Goal: Transaction & Acquisition: Purchase product/service

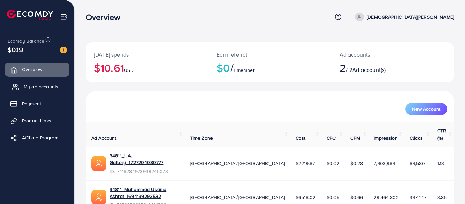
click at [47, 83] on link "My ad accounts" at bounding box center [37, 87] width 64 height 14
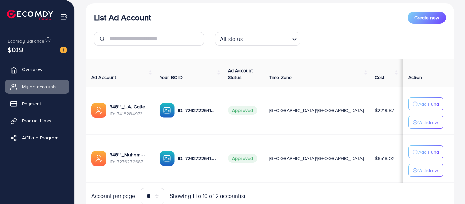
scroll to position [79, 0]
click at [61, 53] on img at bounding box center [63, 50] width 7 height 7
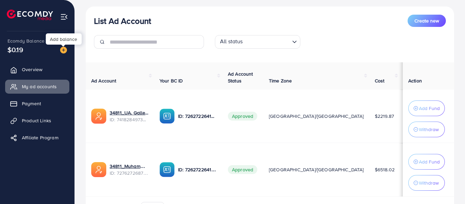
scroll to position [82, 0]
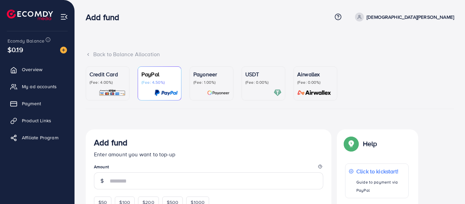
click at [247, 84] on p "(Fee: 0.00%)" at bounding box center [263, 82] width 36 height 5
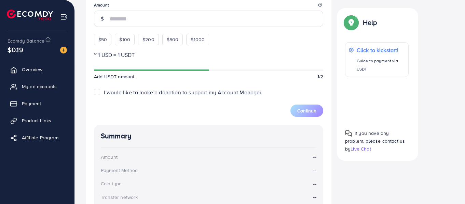
scroll to position [213, 0]
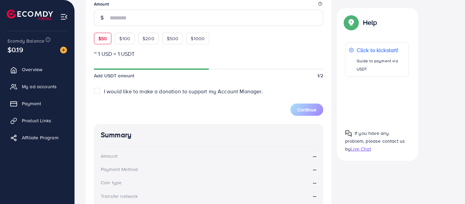
click at [104, 41] on span "$50" at bounding box center [102, 38] width 9 height 7
type input "**"
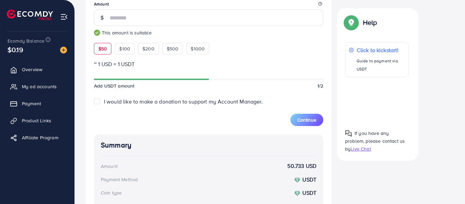
click at [100, 48] on span "$50" at bounding box center [102, 48] width 9 height 7
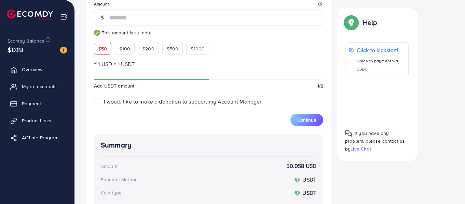
click at [100, 48] on span "$50" at bounding box center [102, 48] width 9 height 7
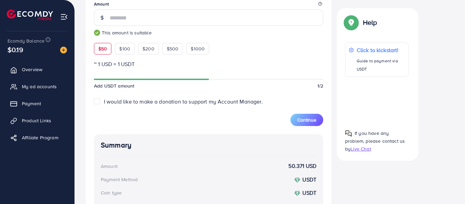
click at [100, 48] on span "$50" at bounding box center [102, 48] width 9 height 7
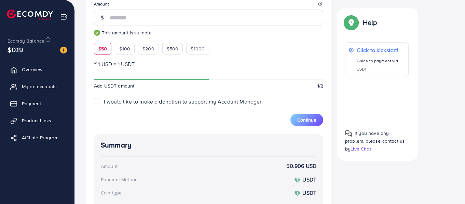
click at [100, 48] on span "$50" at bounding box center [102, 48] width 9 height 7
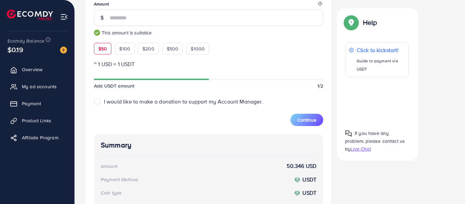
click at [100, 48] on span "$50" at bounding box center [102, 48] width 9 height 7
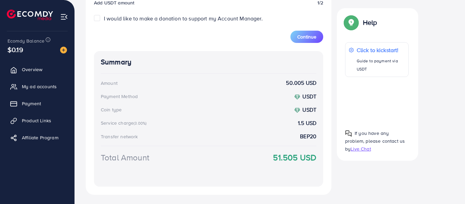
scroll to position [312, 0]
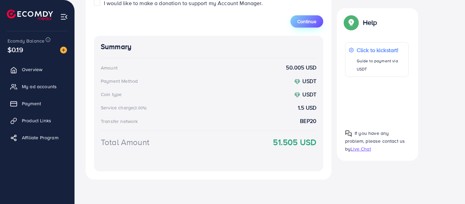
click at [303, 20] on span "Continue" at bounding box center [306, 21] width 19 height 7
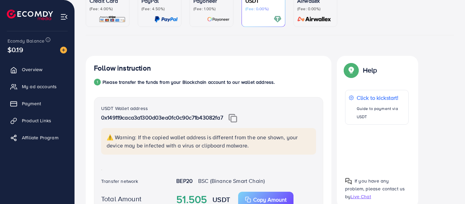
scroll to position [73, 0]
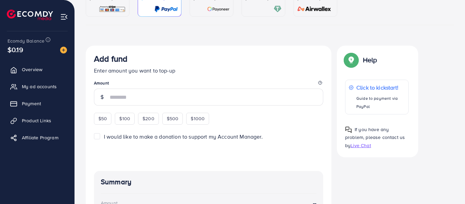
scroll to position [84, 0]
click at [264, 10] on div at bounding box center [263, 9] width 36 height 8
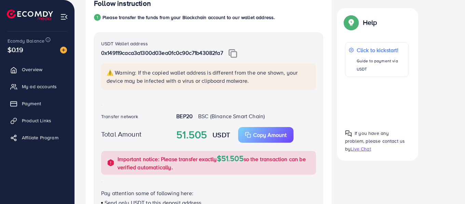
scroll to position [139, 0]
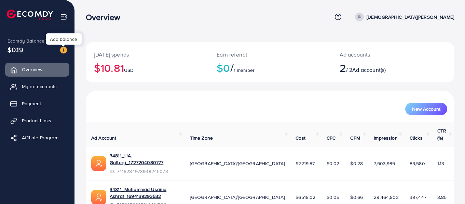
click at [62, 47] on img at bounding box center [63, 50] width 7 height 7
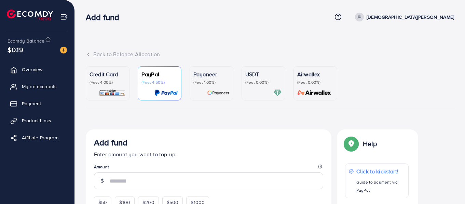
click at [61, 48] on img at bounding box center [63, 50] width 7 height 7
click at [264, 75] on p "USDT" at bounding box center [263, 74] width 36 height 8
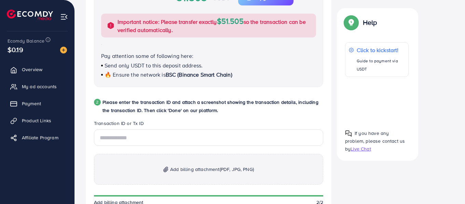
scroll to position [277, 0]
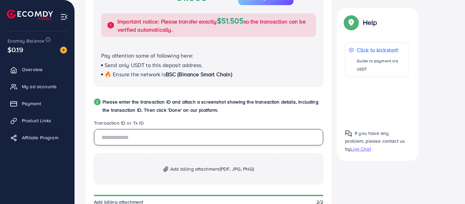
click at [169, 134] on input "text" at bounding box center [208, 137] width 229 height 16
paste input "**********"
type input "**********"
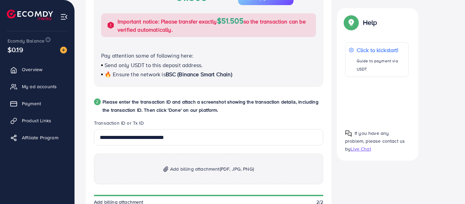
click at [196, 174] on p "Add billing attachment (PDF, JPG, PNG)" at bounding box center [208, 169] width 229 height 31
click at [193, 165] on span "Add billing attachment (PDF, JPG, PNG)" at bounding box center [212, 169] width 84 height 8
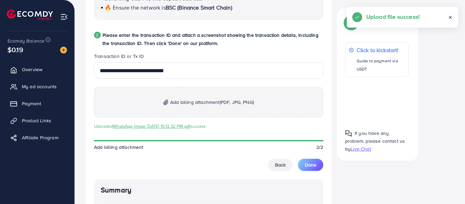
scroll to position [356, 0]
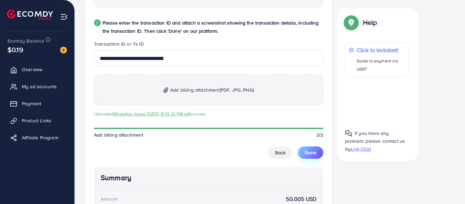
click at [308, 150] on span "Done" at bounding box center [311, 153] width 12 height 7
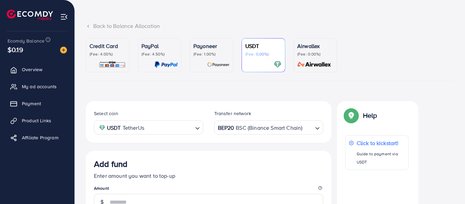
scroll to position [0, 0]
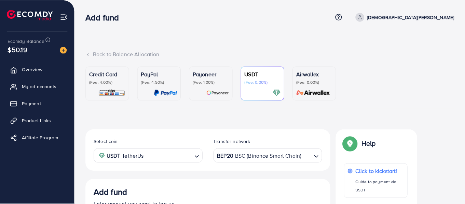
scroll to position [129, 0]
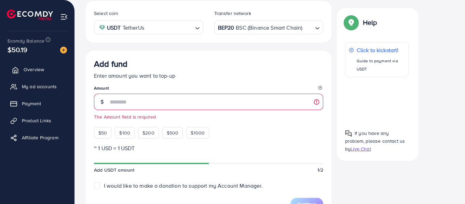
click at [27, 65] on link "Overview" at bounding box center [37, 70] width 64 height 14
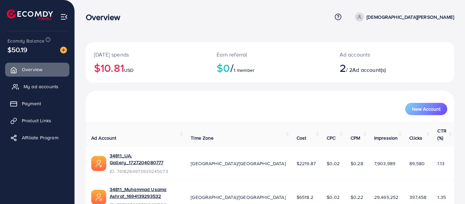
click at [29, 83] on link "My ad accounts" at bounding box center [37, 87] width 64 height 14
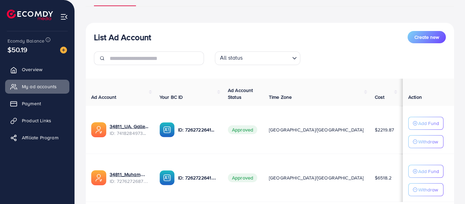
scroll to position [111, 0]
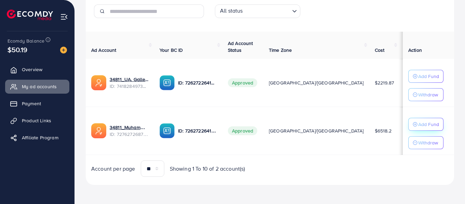
click at [427, 125] on p "Add Fund" at bounding box center [428, 125] width 21 height 8
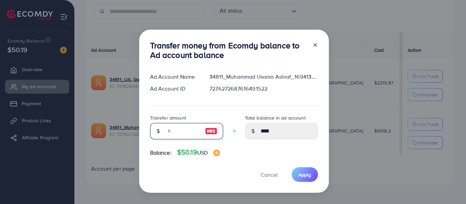
click at [182, 134] on input "number" at bounding box center [183, 131] width 34 height 16
type input "*"
type input "*****"
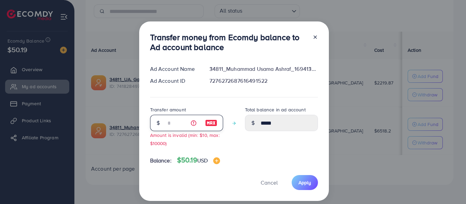
type input "**"
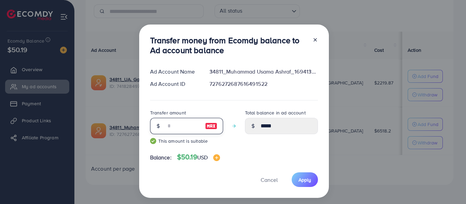
type input "*****"
type input "**"
click at [302, 180] on span "Apply" at bounding box center [305, 180] width 13 height 7
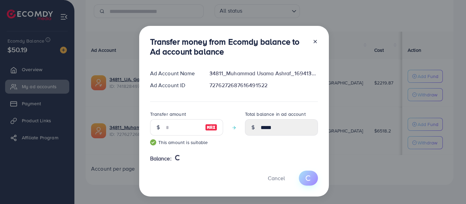
type input "****"
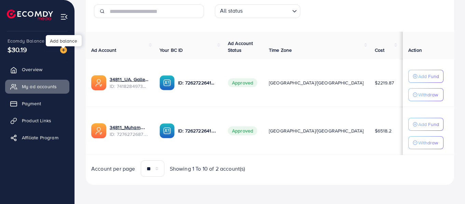
click at [61, 51] on img at bounding box center [63, 50] width 7 height 7
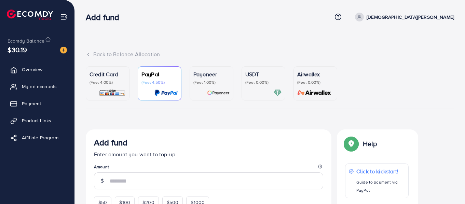
click at [265, 78] on p "USDT" at bounding box center [263, 74] width 36 height 8
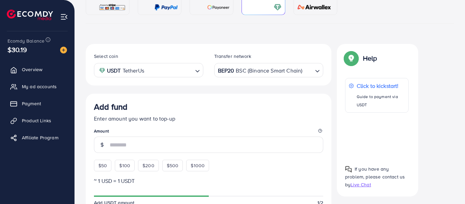
scroll to position [165, 0]
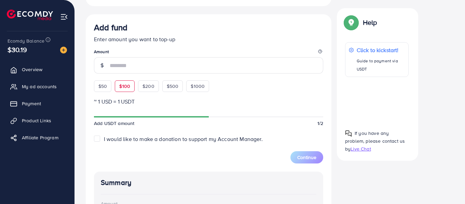
click at [126, 83] on span "$100" at bounding box center [124, 86] width 11 height 7
type input "***"
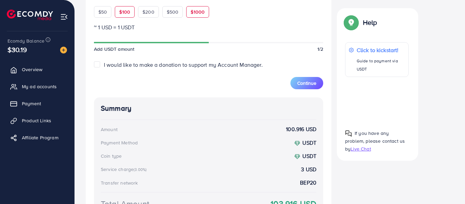
scroll to position [250, 0]
click at [125, 11] on span "$100" at bounding box center [124, 11] width 11 height 7
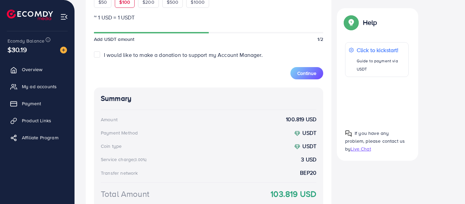
scroll to position [259, 0]
click at [128, 1] on span "$100" at bounding box center [124, 2] width 11 height 7
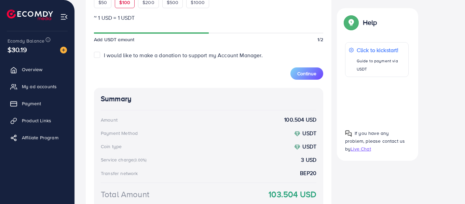
click at [128, 1] on span "$100" at bounding box center [124, 2] width 11 height 7
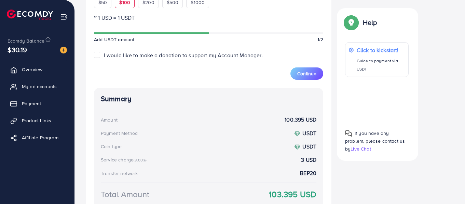
click at [127, 1] on span "$100" at bounding box center [124, 2] width 11 height 7
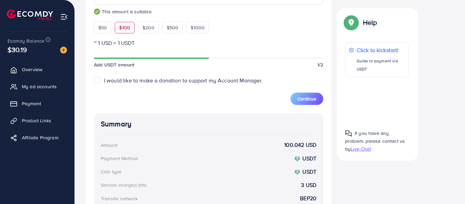
scroll to position [257, 0]
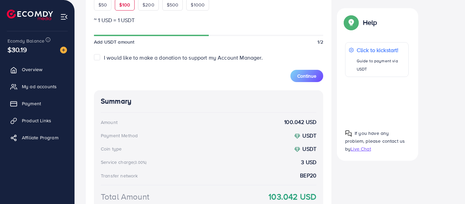
click at [124, 5] on span "$100" at bounding box center [124, 4] width 11 height 7
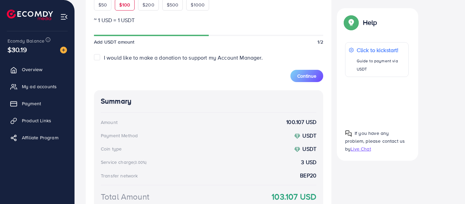
click at [124, 5] on span "$100" at bounding box center [124, 4] width 11 height 7
